Goal: Task Accomplishment & Management: Manage account settings

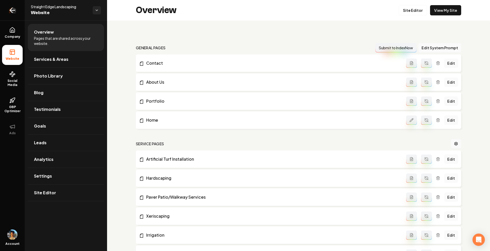
click at [14, 10] on icon "Return to dashboard" at bounding box center [12, 10] width 5 height 0
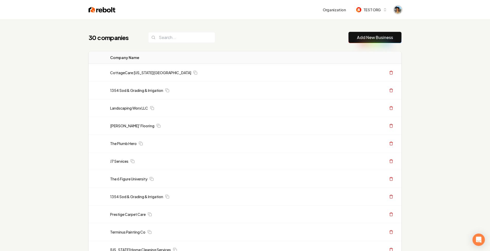
click at [399, 7] on img "Open user button" at bounding box center [397, 9] width 7 height 7
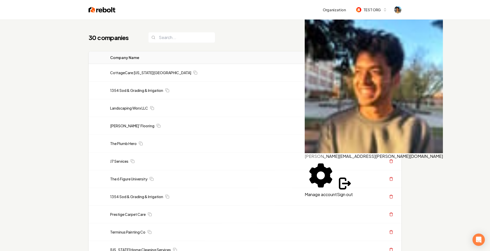
click at [353, 176] on button "Sign out" at bounding box center [345, 187] width 16 height 22
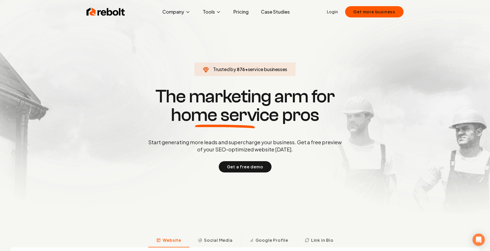
click at [338, 10] on link "Login" at bounding box center [332, 12] width 11 height 6
